Goal: Entertainment & Leisure: Browse casually

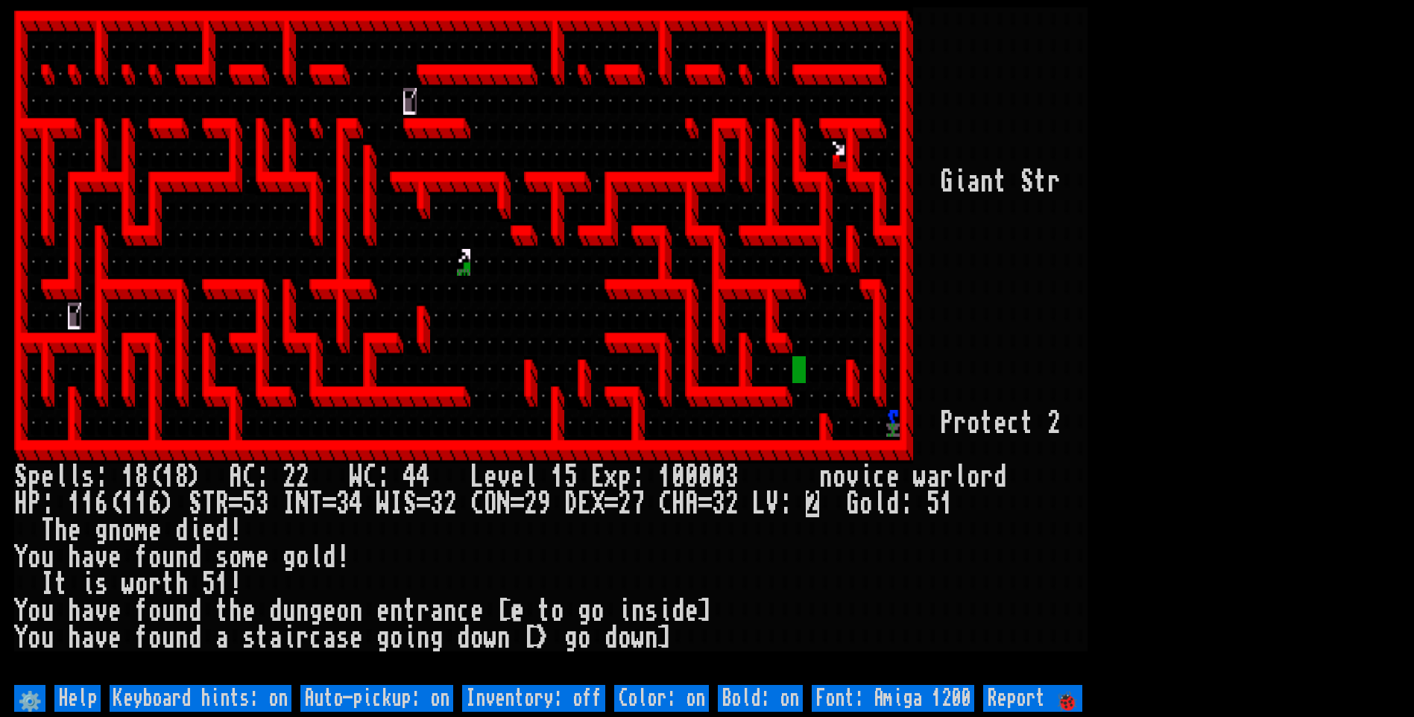
click at [446, 694] on off "Auto-pickup: on" at bounding box center [376, 698] width 153 height 27
type off "Auto-pickup: off"
